Goal: Find specific page/section

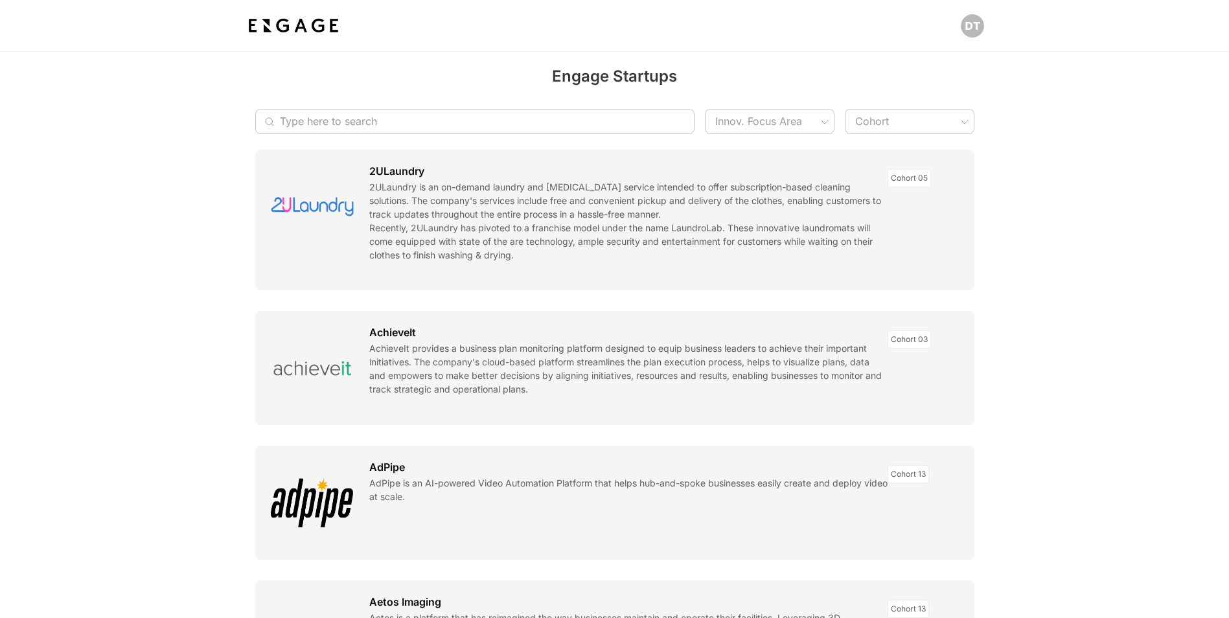
click at [615, 122] on input "Type here to search" at bounding box center [468, 121] width 376 height 25
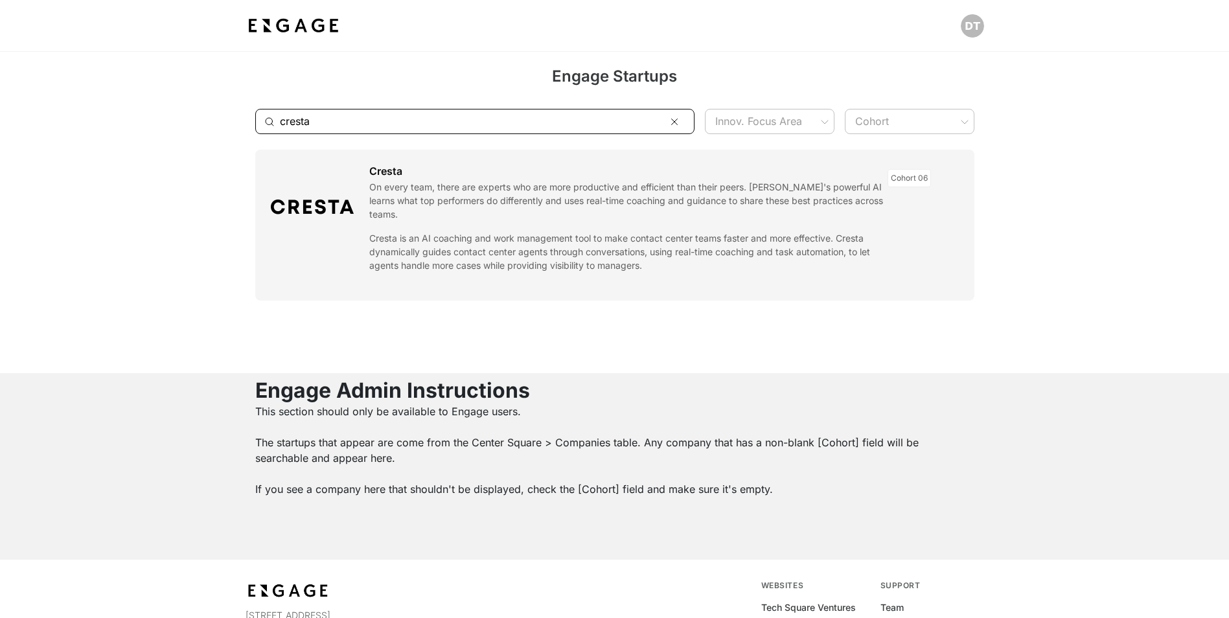
type input "cresta"
click at [324, 208] on link at bounding box center [614, 225] width 719 height 151
